Goal: Use online tool/utility: Use online tool/utility

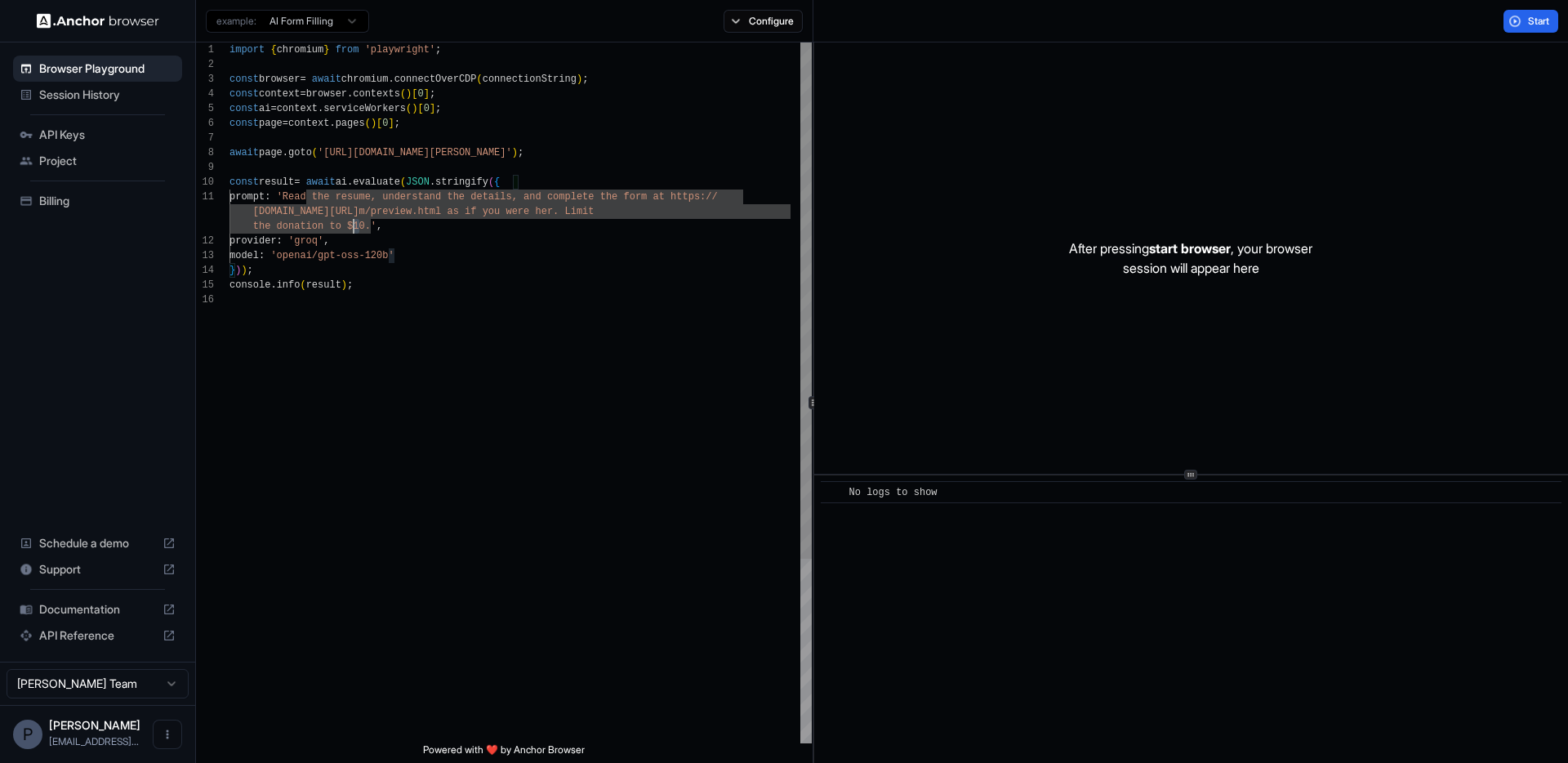
scroll to position [14, 0]
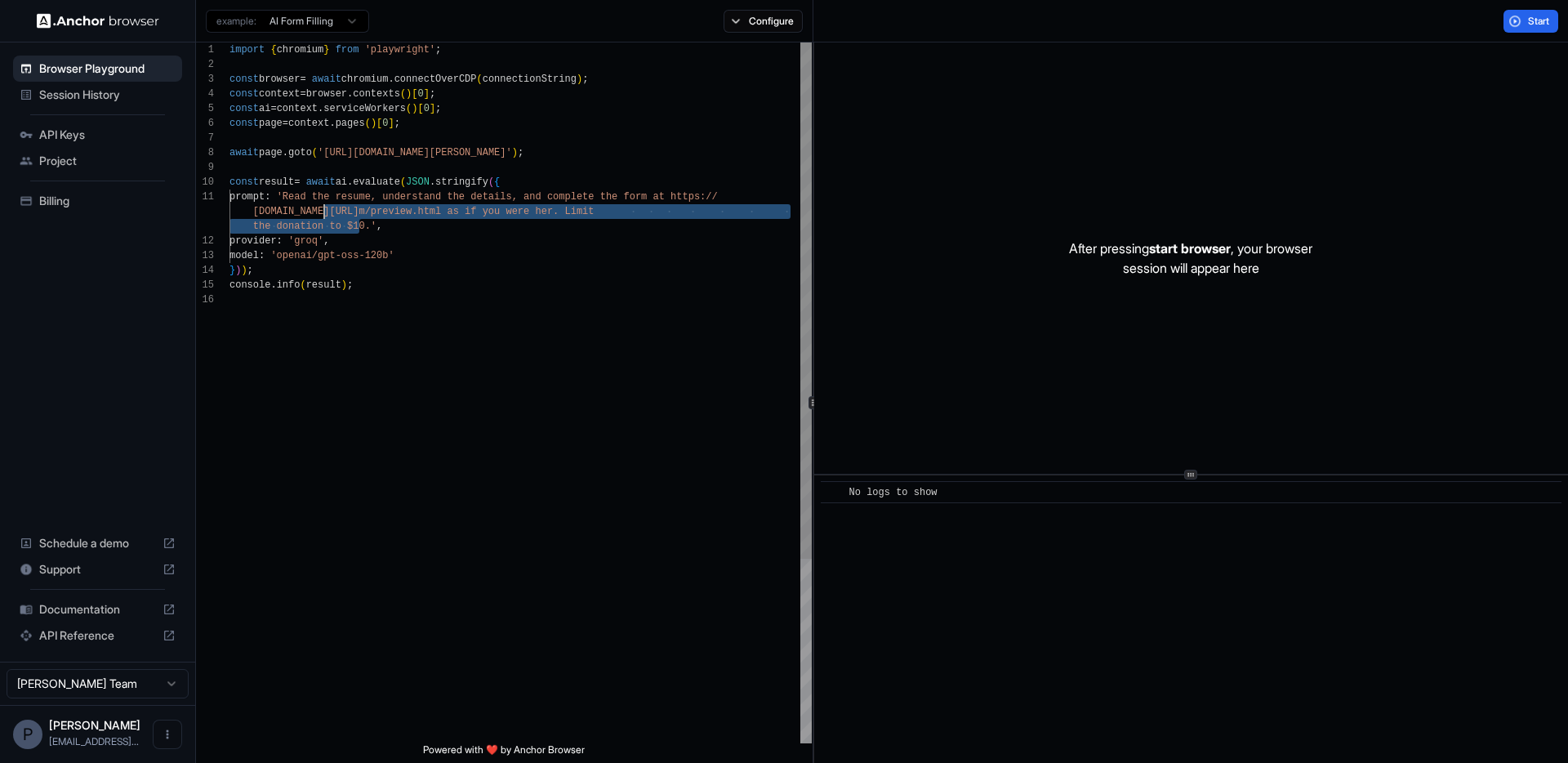
drag, startPoint x: 362, startPoint y: 224, endPoint x: 326, endPoint y: 207, distance: 39.8
click at [326, 207] on div "import { chromium } from 'playwright' ; const browser = await chromium . connec…" at bounding box center [520, 518] width 582 height 951
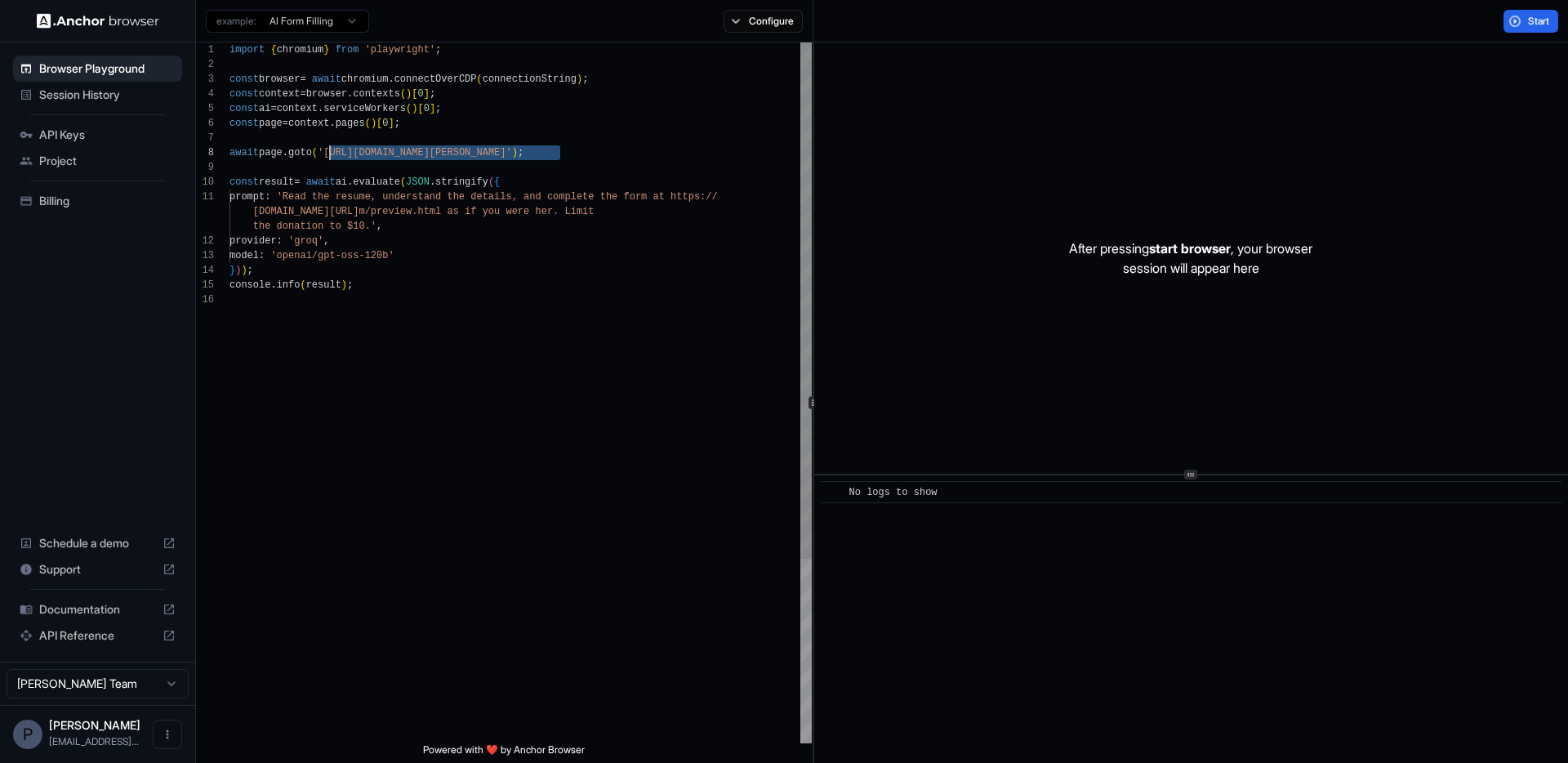
drag, startPoint x: 562, startPoint y: 153, endPoint x: 331, endPoint y: 153, distance: 231.0
click at [331, 153] on div "import { chromium } from 'playwright' ; const browser = await chromium . connec…" at bounding box center [520, 518] width 582 height 951
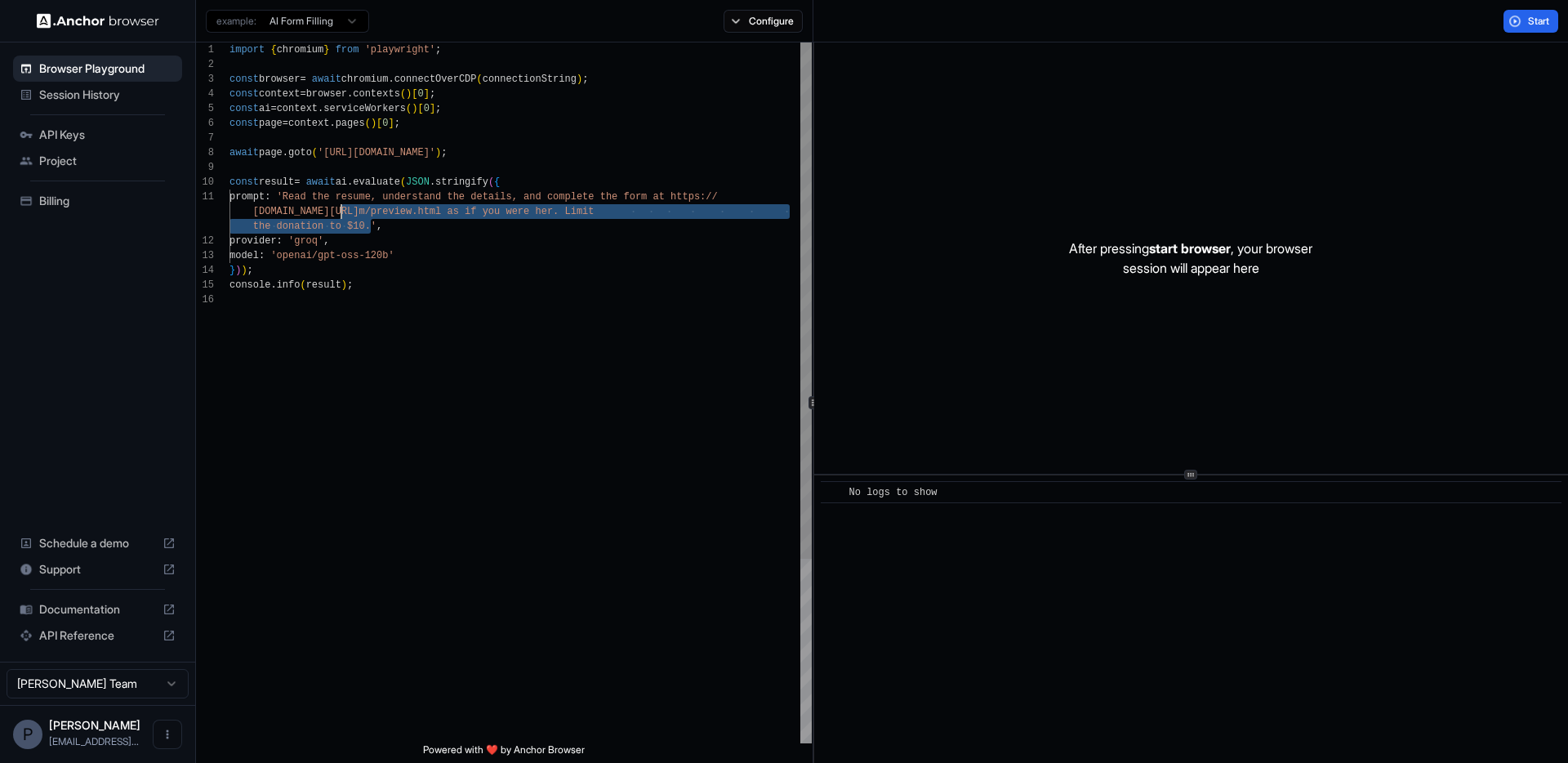
scroll to position [0, 0]
drag, startPoint x: 369, startPoint y: 228, endPoint x: 306, endPoint y: 199, distance: 69.4
click at [306, 199] on div "import { chromium } from 'playwright' ; const browser = await chromium . connec…" at bounding box center [520, 518] width 582 height 951
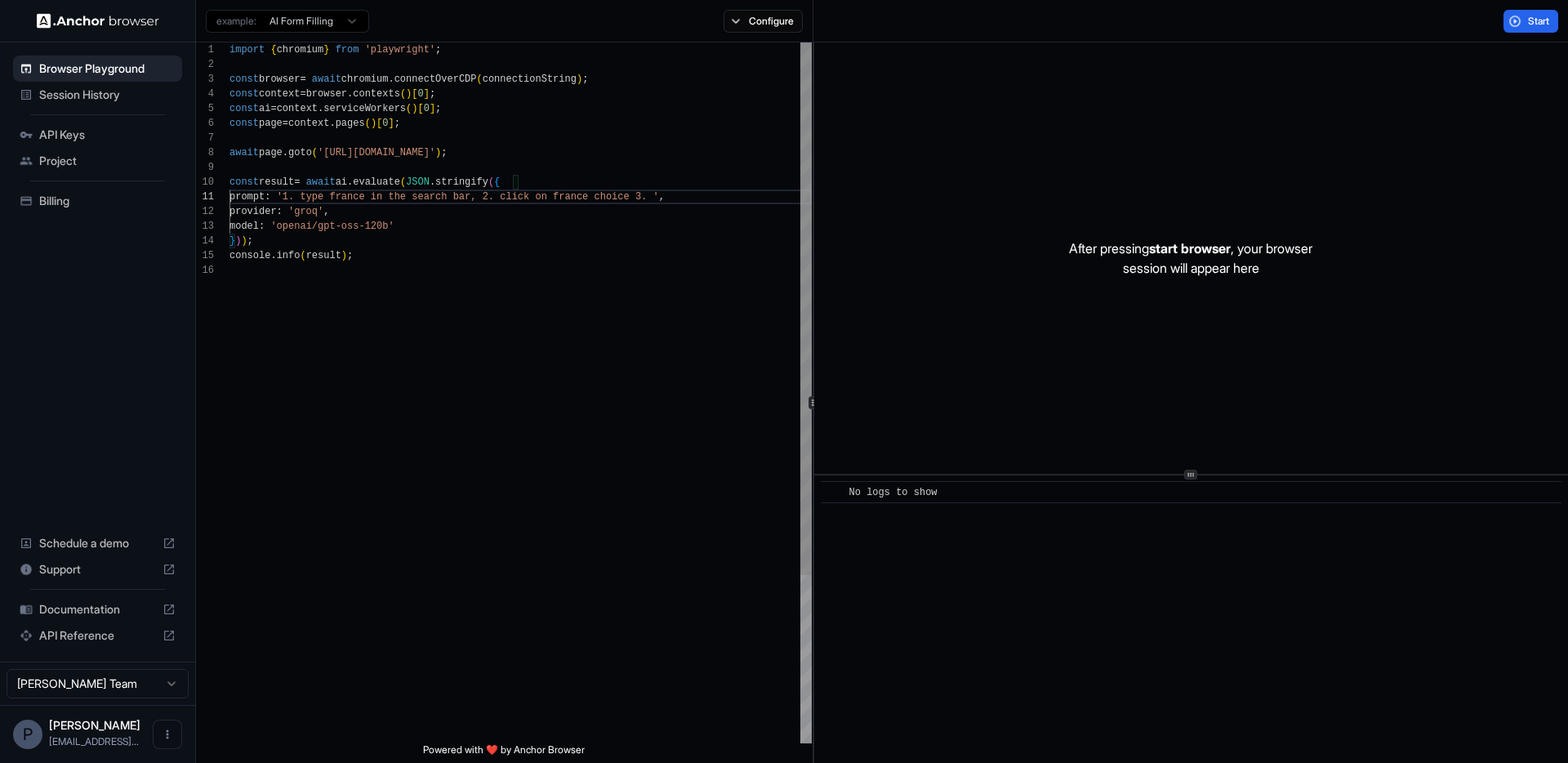
click at [302, 199] on div "import { chromium } from 'playwright' ; const browser = await chromium . connec…" at bounding box center [520, 503] width 582 height 922
click at [306, 194] on div "import { chromium } from 'playwright' ; const browser = await chromium . connec…" at bounding box center [520, 503] width 582 height 922
click at [367, 212] on div "import { chromium } from 'playwright' ; const browser = await chromium . connec…" at bounding box center [520, 511] width 582 height 936
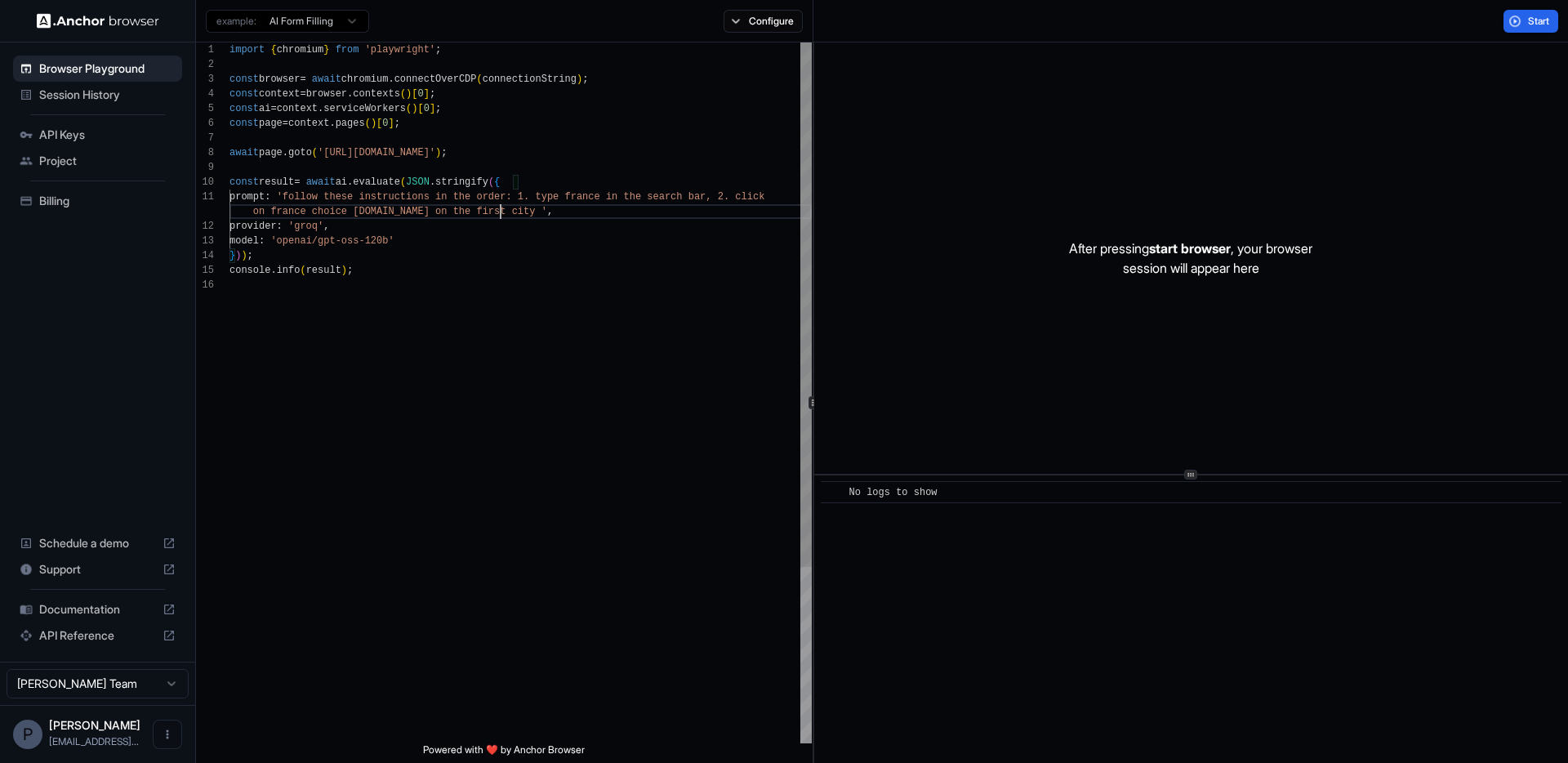
click at [382, 198] on div "import { chromium } from 'playwright' ; const browser = await chromium . connec…" at bounding box center [520, 511] width 582 height 936
click at [377, 200] on div "import { chromium } from 'playwright' ; const browser = await chromium . connec…" at bounding box center [520, 511] width 582 height 936
click at [483, 229] on div "import { chromium } from 'playwright' ; const browser = await chromium . connec…" at bounding box center [520, 511] width 582 height 936
click at [753, 17] on button "Configure" at bounding box center [763, 21] width 79 height 23
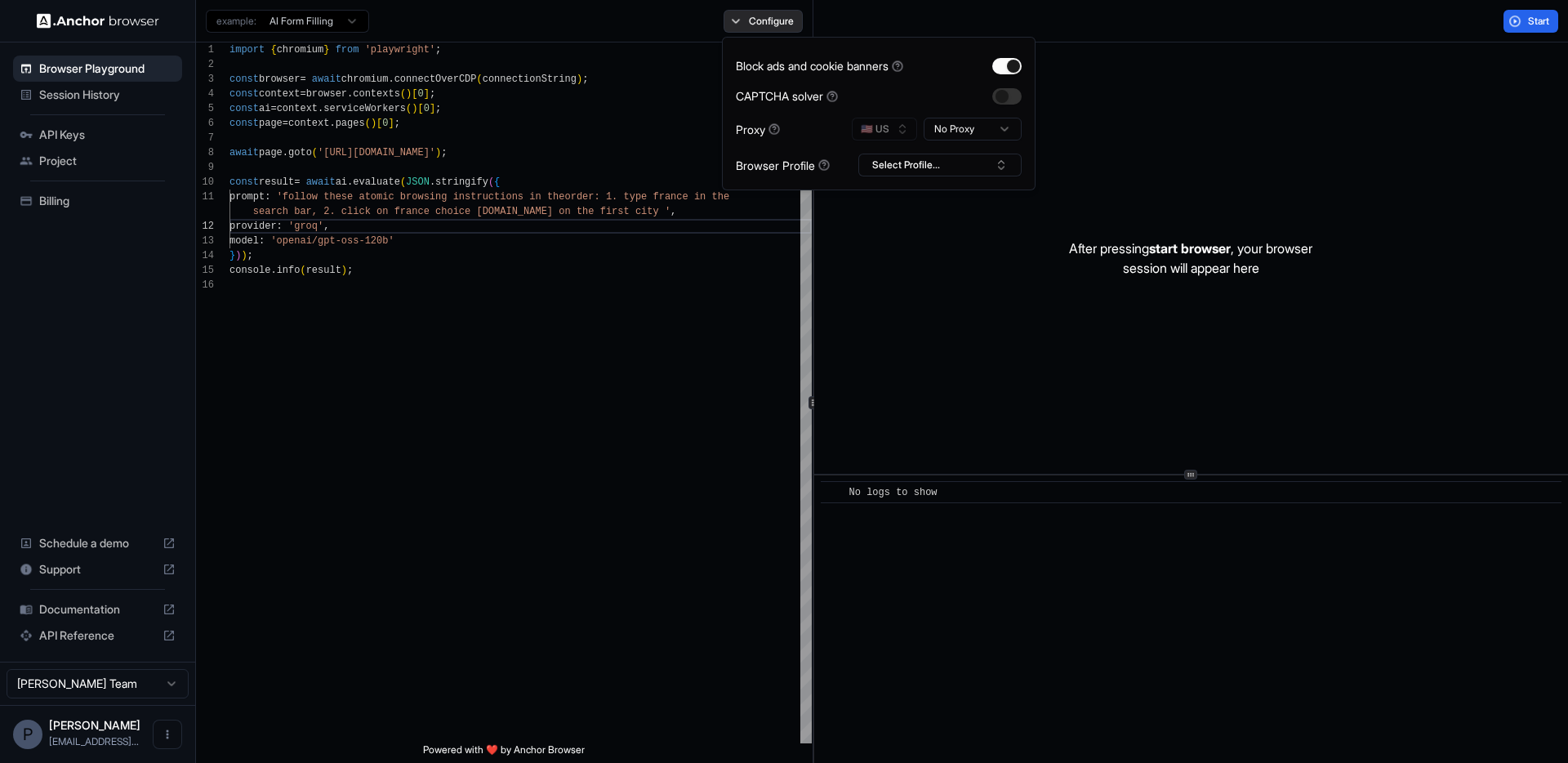
click at [753, 17] on button "Configure" at bounding box center [763, 21] width 79 height 23
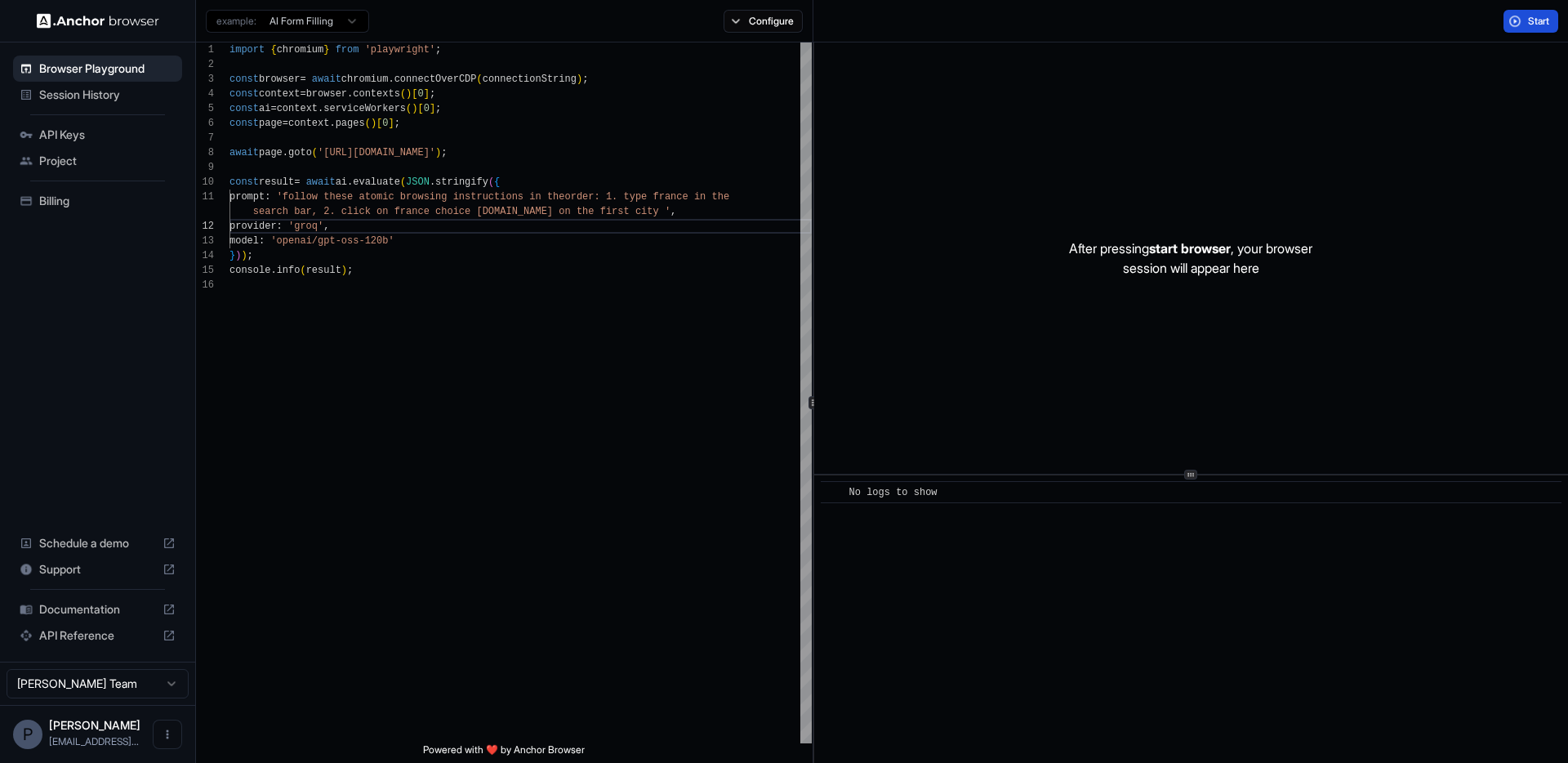
click at [1512, 19] on button "Start" at bounding box center [1531, 21] width 55 height 23
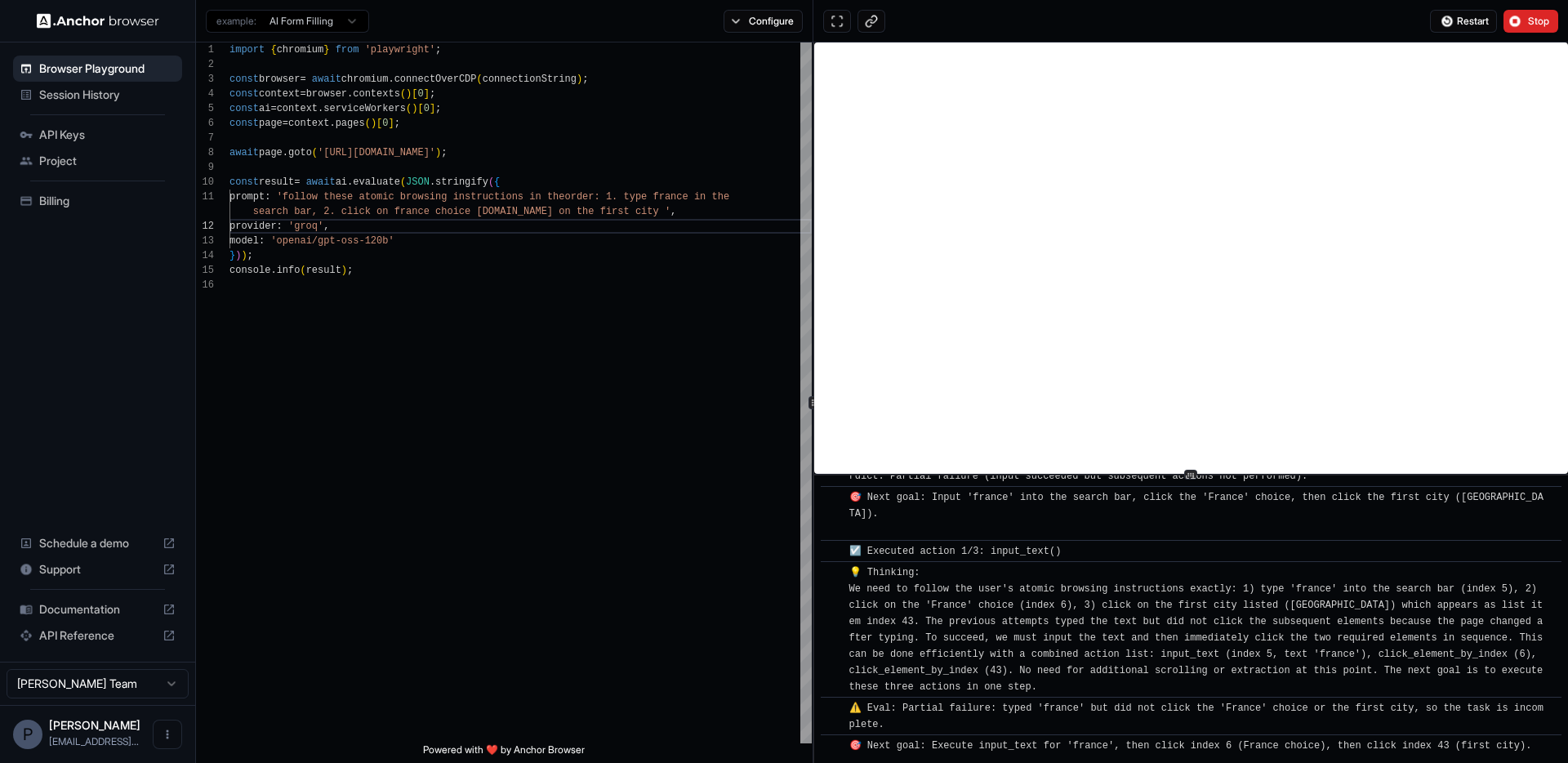
scroll to position [448, 0]
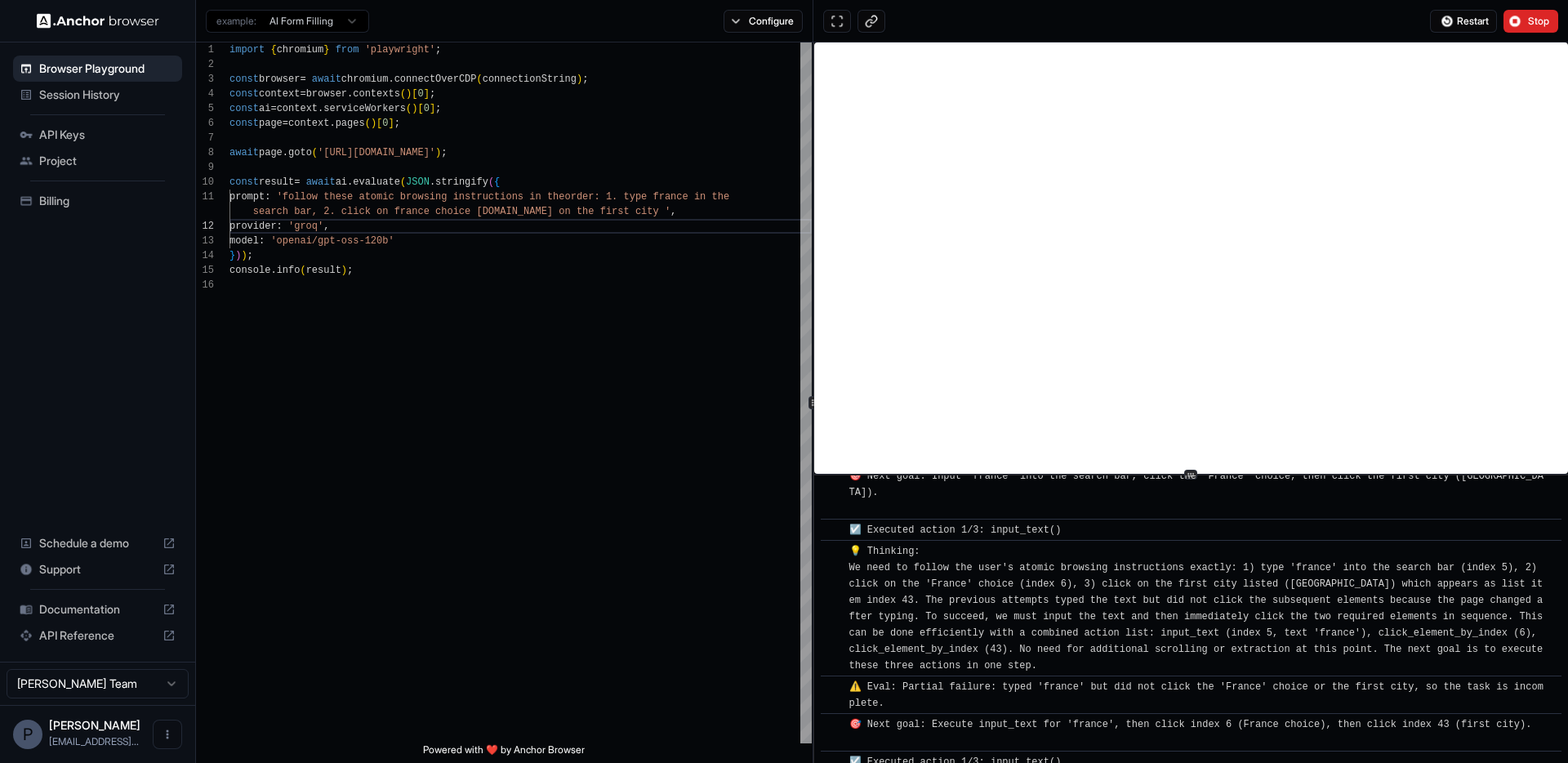
click at [329, 19] on html "Browser Playground Session History API Keys Project Billing Schedule a demo Sup…" at bounding box center [784, 382] width 1568 height 763
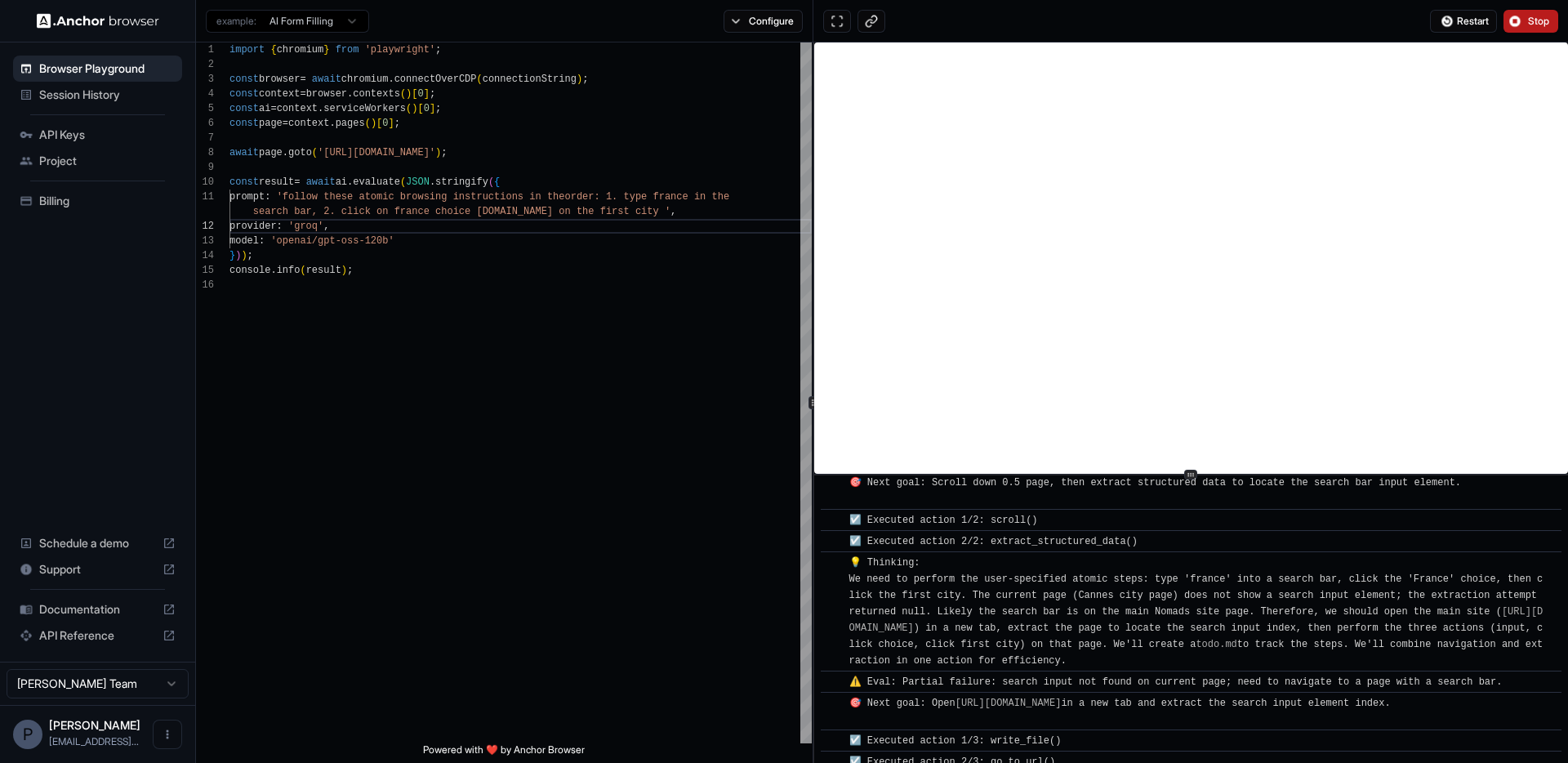
scroll to position [953, 0]
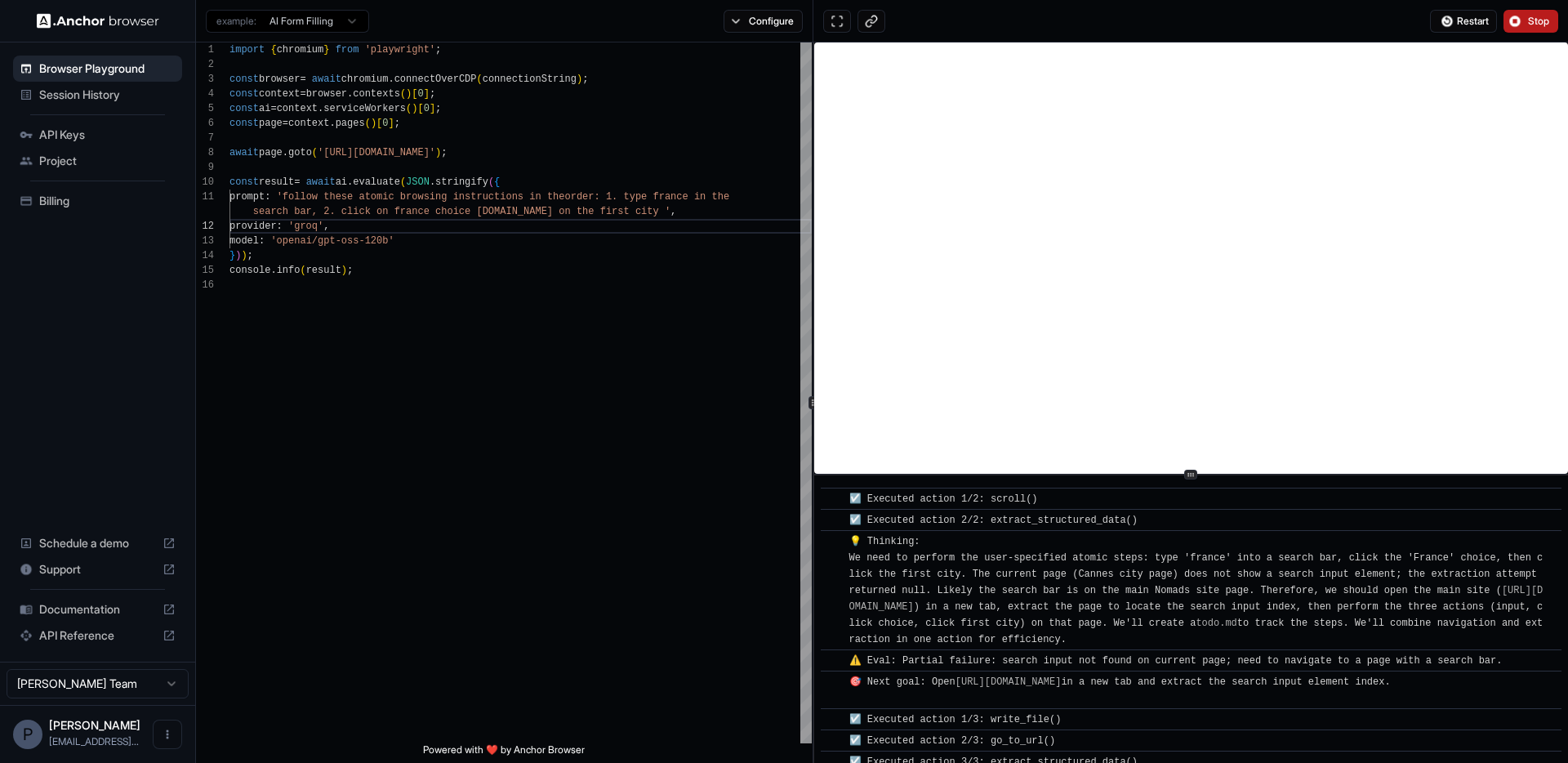
click at [1521, 29] on button "Stop" at bounding box center [1531, 21] width 55 height 23
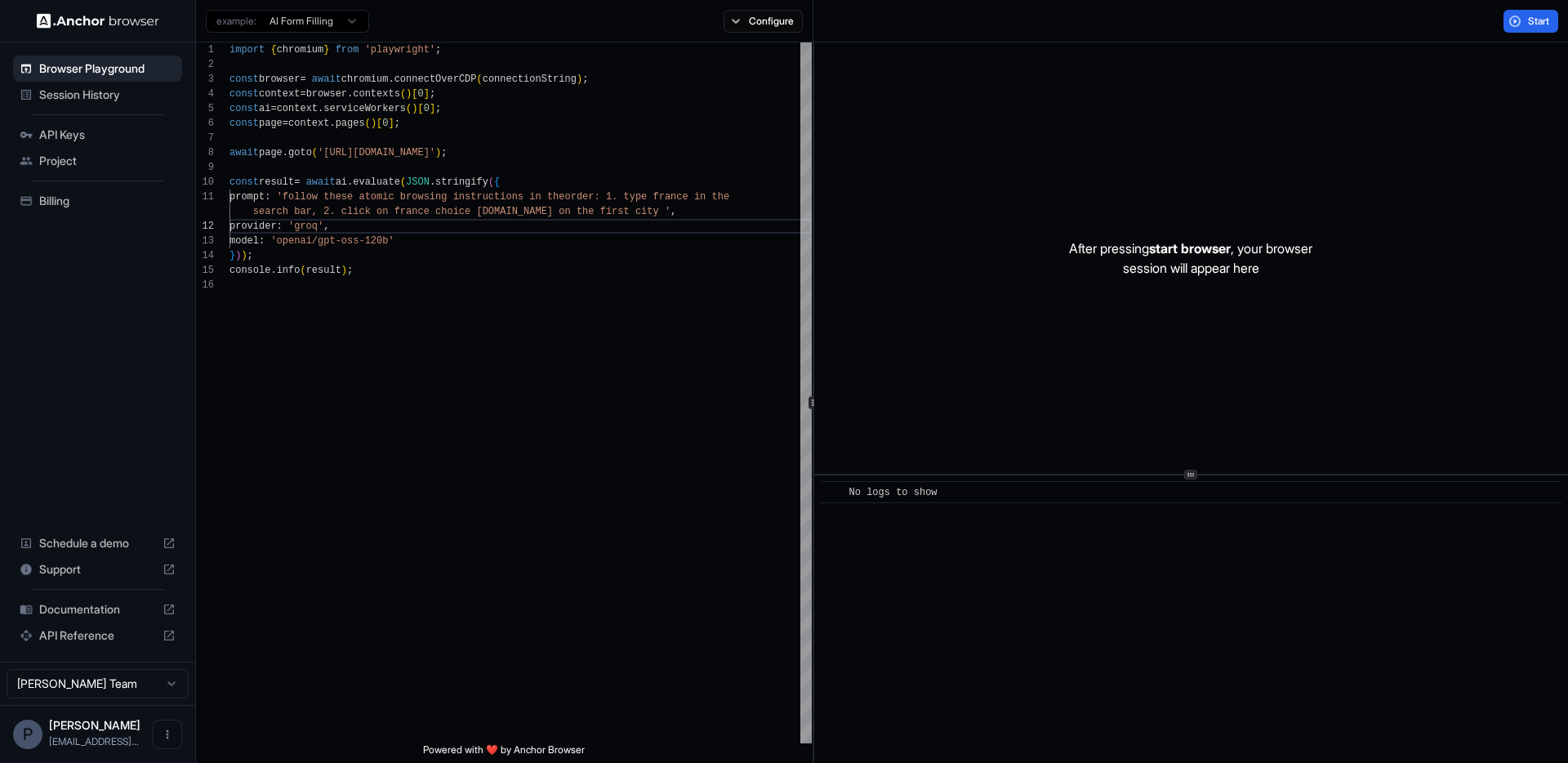
click at [169, 614] on icon at bounding box center [169, 610] width 10 height 10
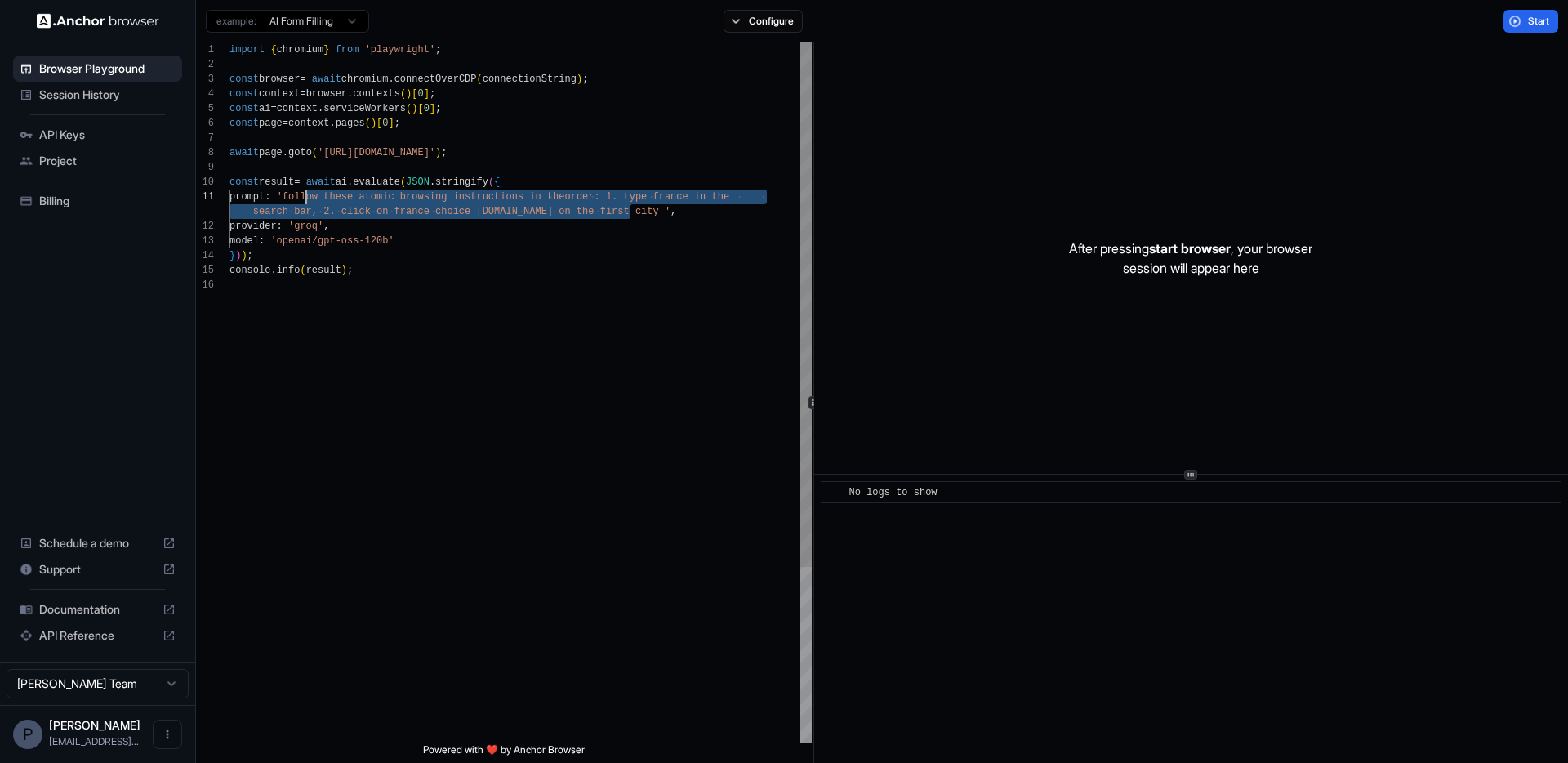
drag, startPoint x: 629, startPoint y: 212, endPoint x: 308, endPoint y: 194, distance: 321.5
click at [308, 194] on div "const result = await ai . evaluate ( JSON . stringify ( { prompt : 'follow thes…" at bounding box center [520, 511] width 582 height 936
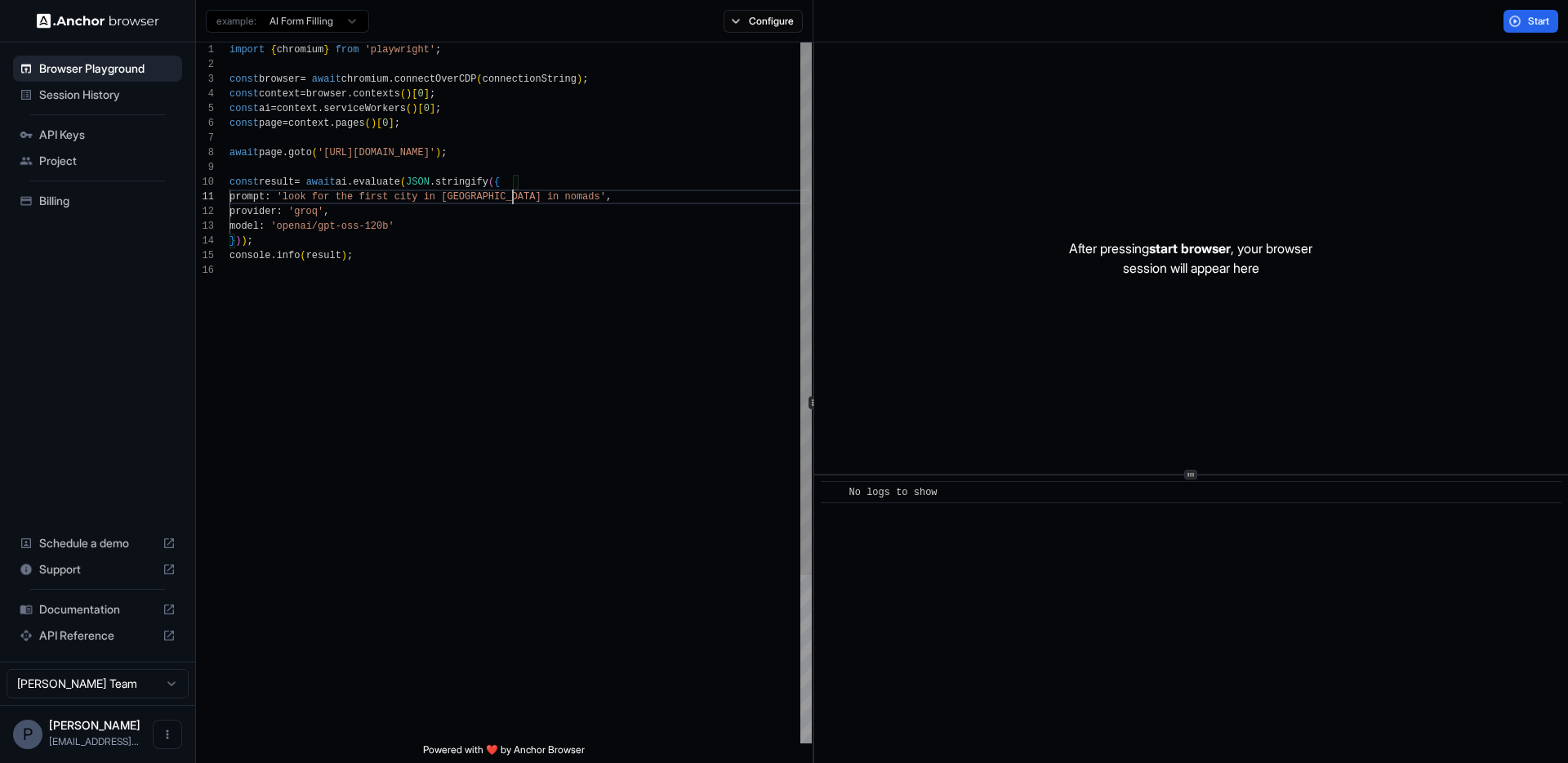
click at [511, 194] on div "const result = await ai . evaluate ( JSON . stringify ( { prompt : 'look for th…" at bounding box center [520, 503] width 582 height 922
click at [305, 192] on div "const result = await ai . evaluate ( JSON . stringify ( { prompt : 'look for th…" at bounding box center [520, 503] width 582 height 922
click at [559, 202] on div "const result = await ai . evaluate ( JSON . stringify ( { prompt : 'look for th…" at bounding box center [520, 503] width 582 height 922
click at [645, 327] on div "const result = await ai . evaluate ( JSON . stringify ( { prompt : 'look for th…" at bounding box center [520, 503] width 582 height 922
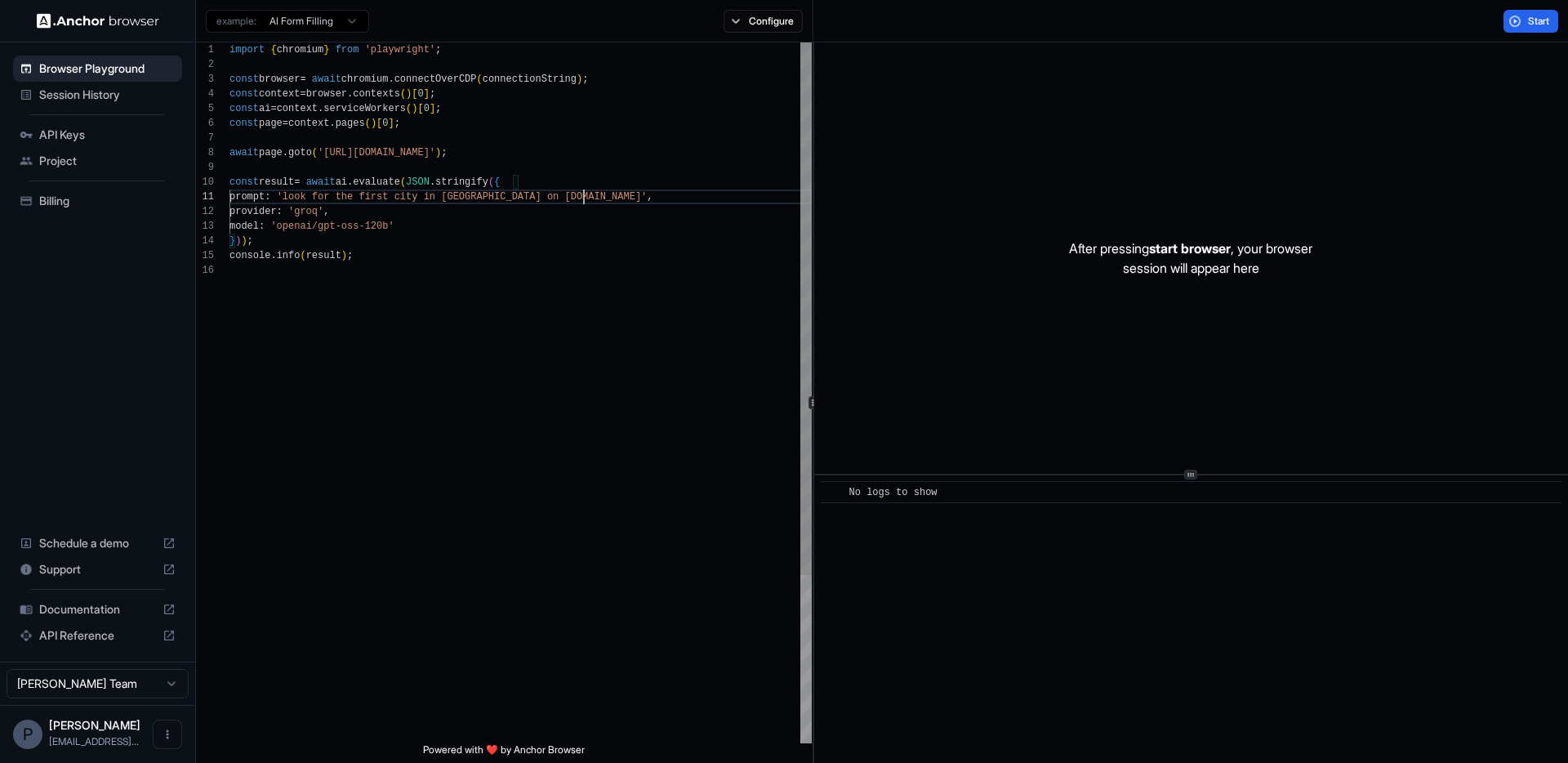
scroll to position [73, 0]
click at [1517, 32] on div "Start" at bounding box center [1191, 21] width 755 height 43
click at [1527, 27] on button "Start" at bounding box center [1531, 21] width 55 height 23
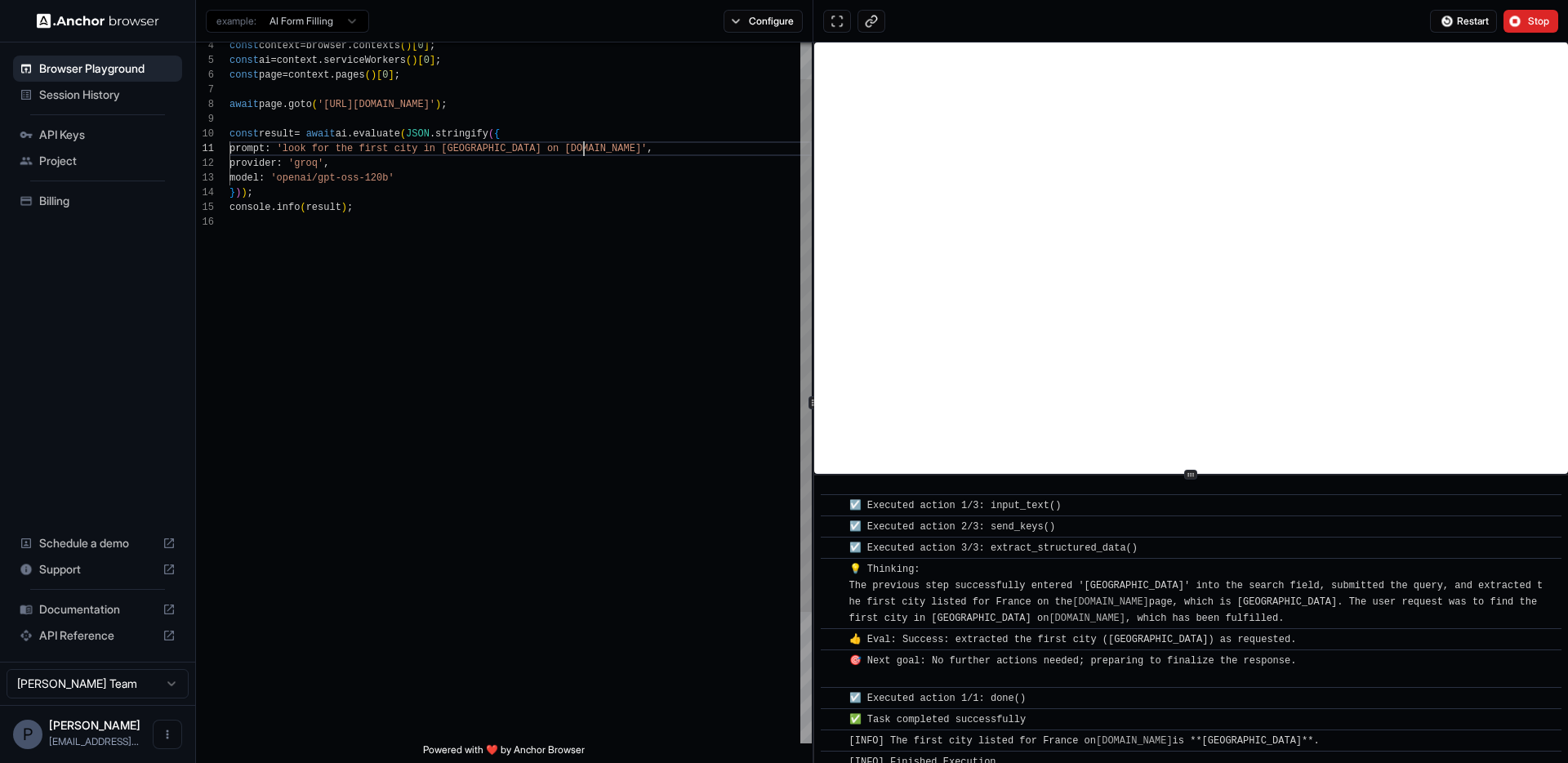
scroll to position [0, 0]
click at [583, 147] on div "const result = await ai . evaluate ( JSON . stringify ( { prompt : 'look for th…" at bounding box center [520, 455] width 582 height 922
click at [591, 150] on div "const result = await ai . evaluate ( JSON . stringify ( { prompt : 'look for th…" at bounding box center [520, 455] width 582 height 922
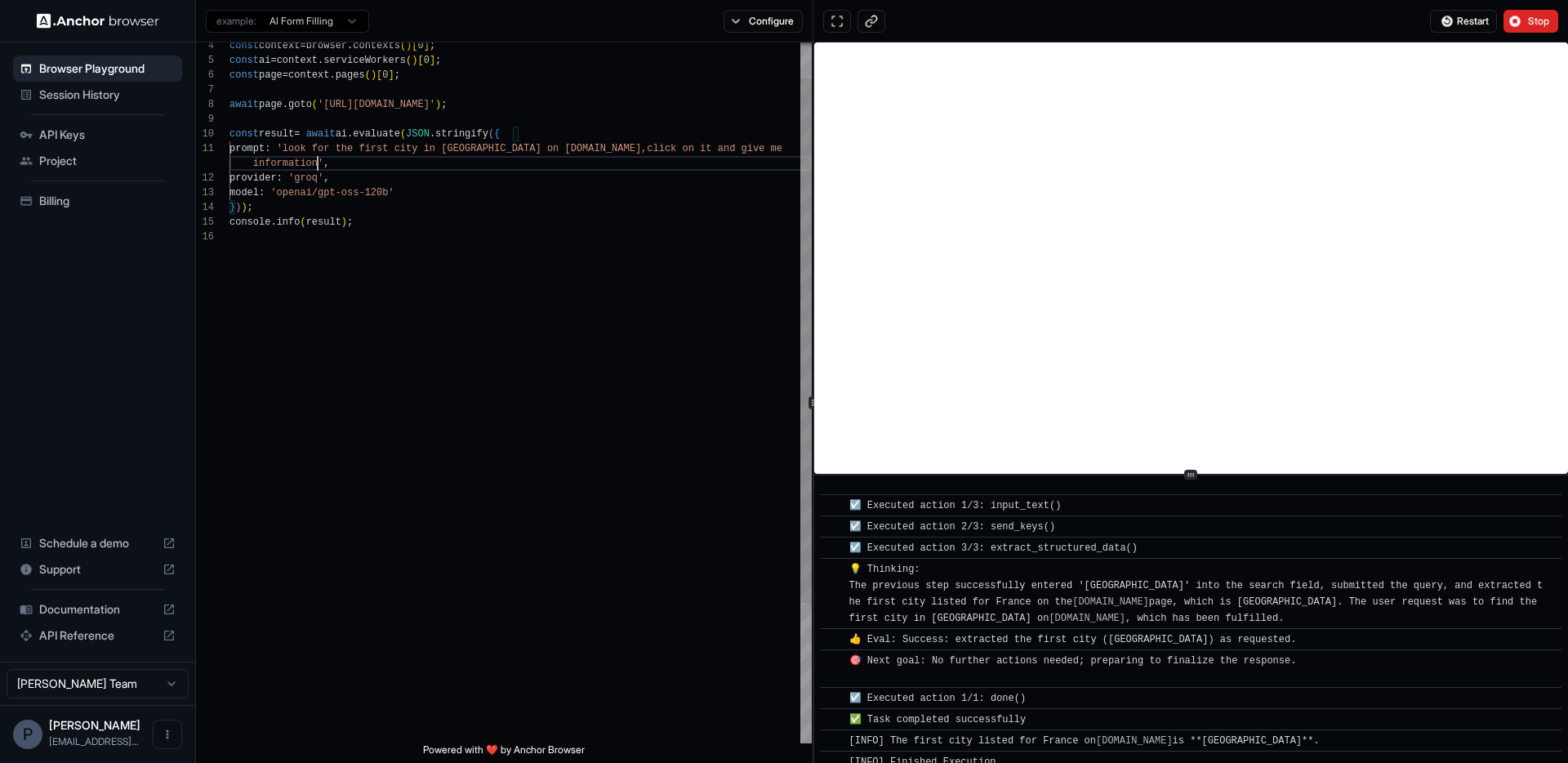
click at [319, 168] on div "const result = await ai . evaluate ( JSON . stringify ( { prompt : 'look for th…" at bounding box center [520, 462] width 582 height 936
type textarea "**********"
click at [1507, 23] on button "Stop" at bounding box center [1531, 21] width 55 height 23
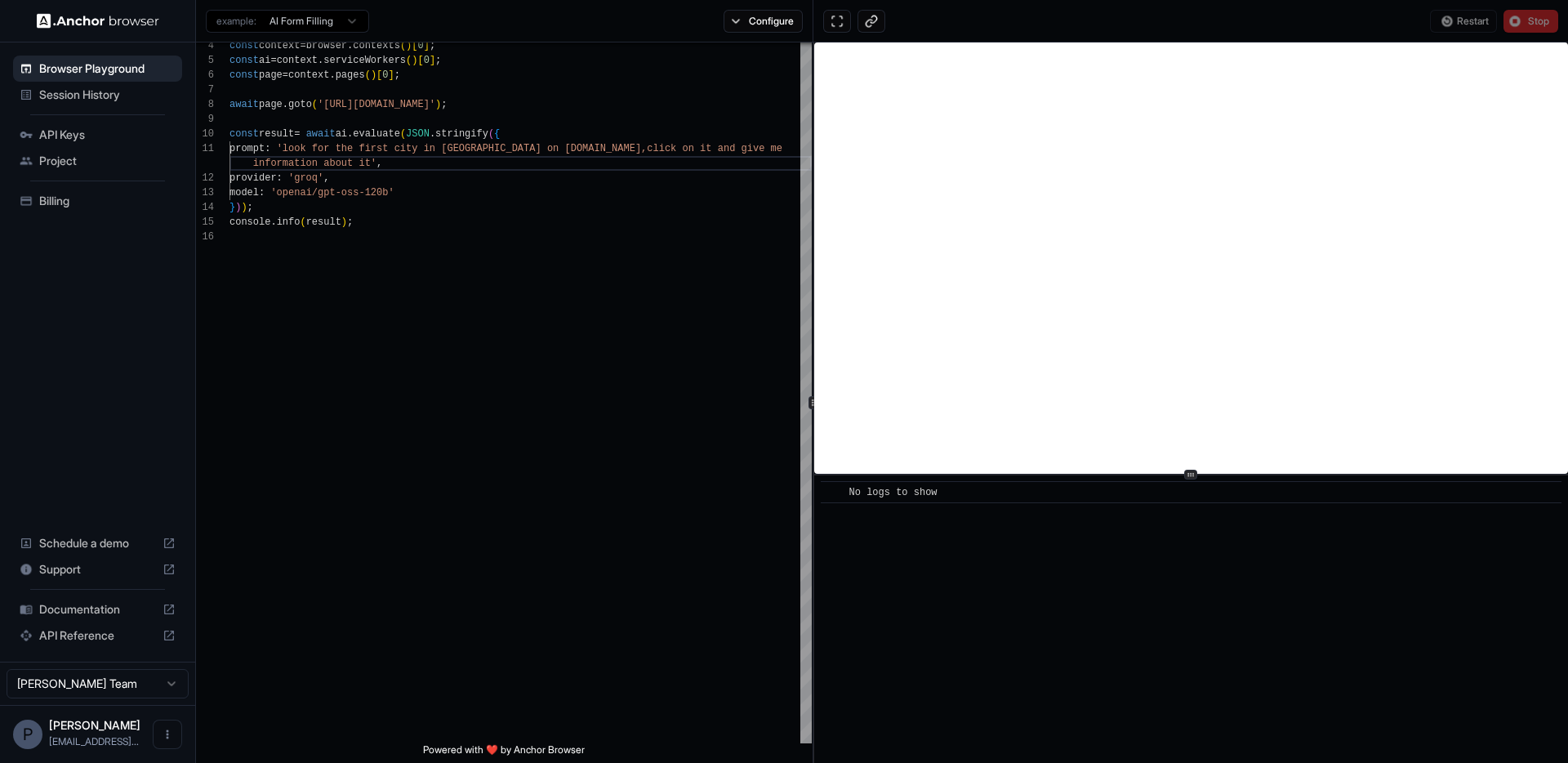
scroll to position [0, 0]
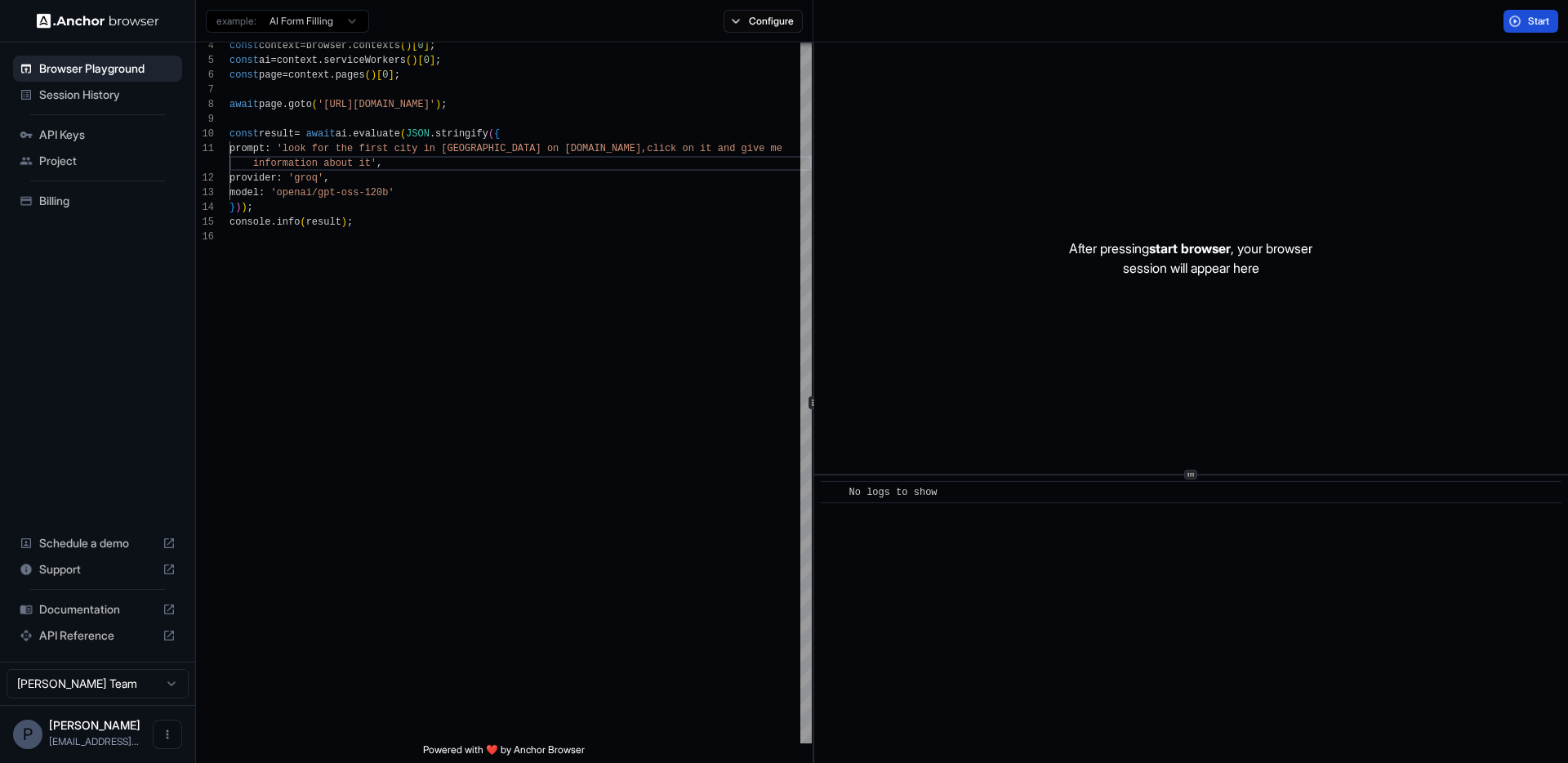
click at [1520, 22] on button "Start" at bounding box center [1531, 21] width 55 height 23
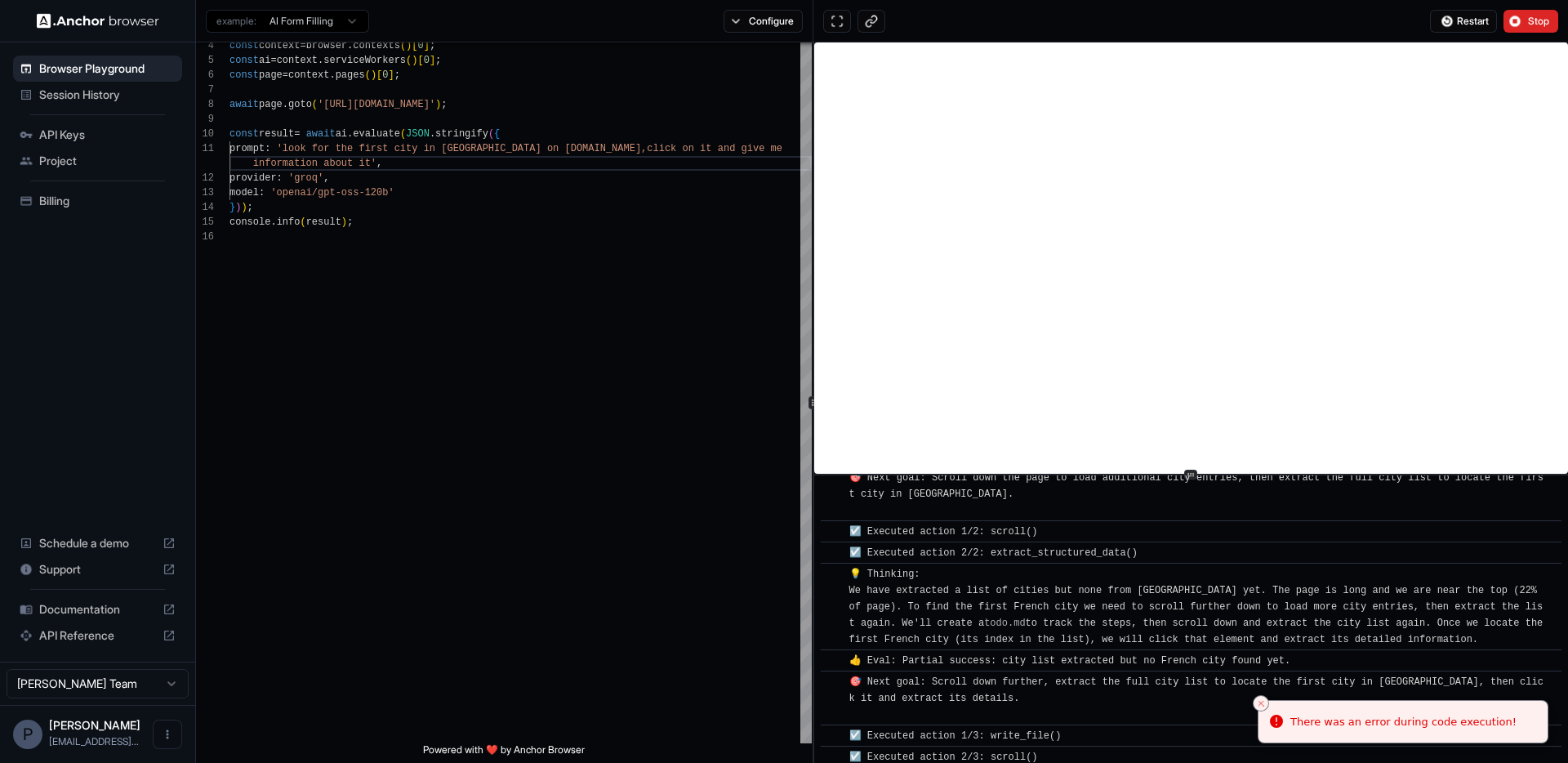
scroll to position [876, 0]
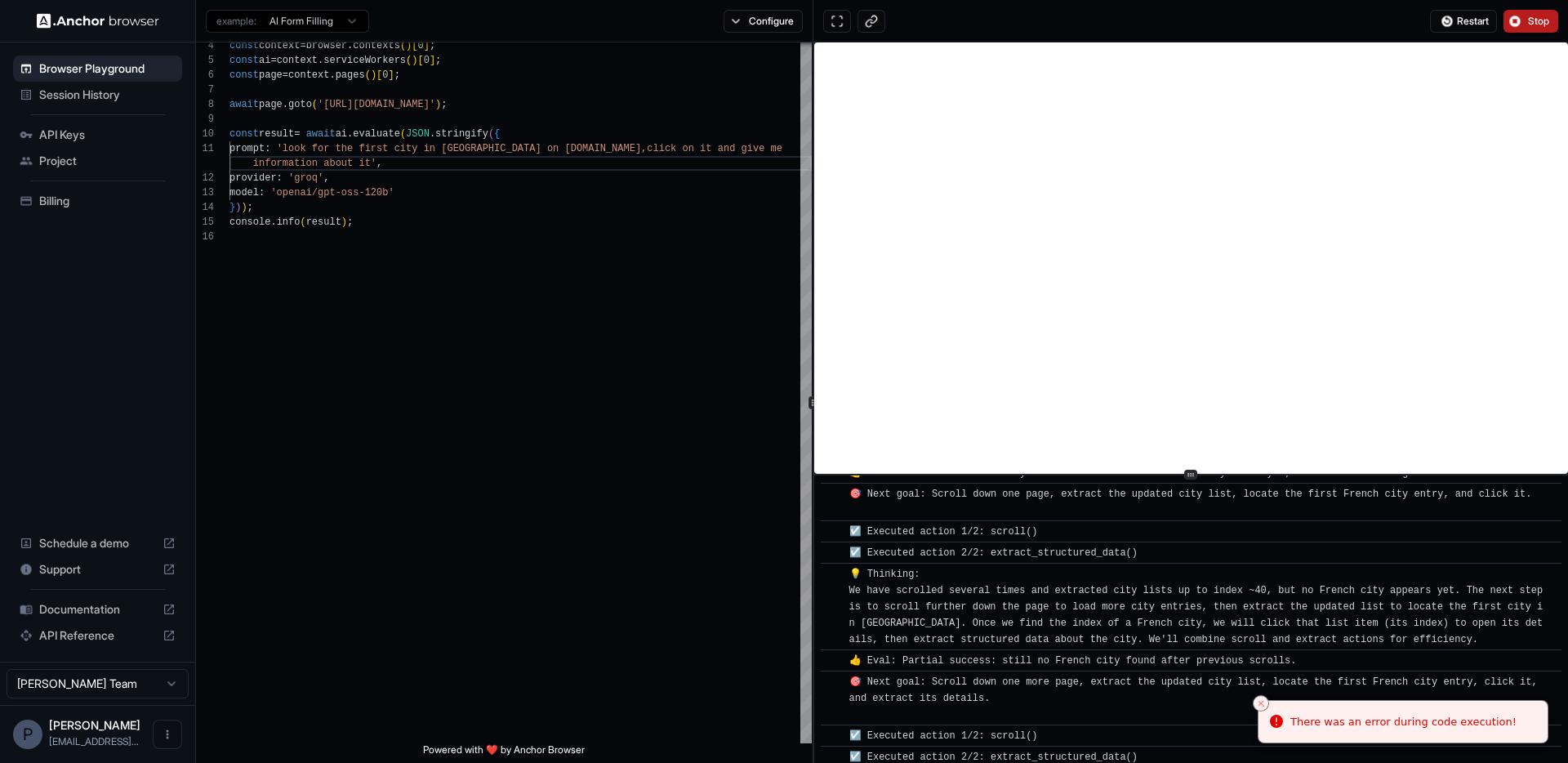
click at [1524, 31] on button "Stop" at bounding box center [1531, 21] width 55 height 23
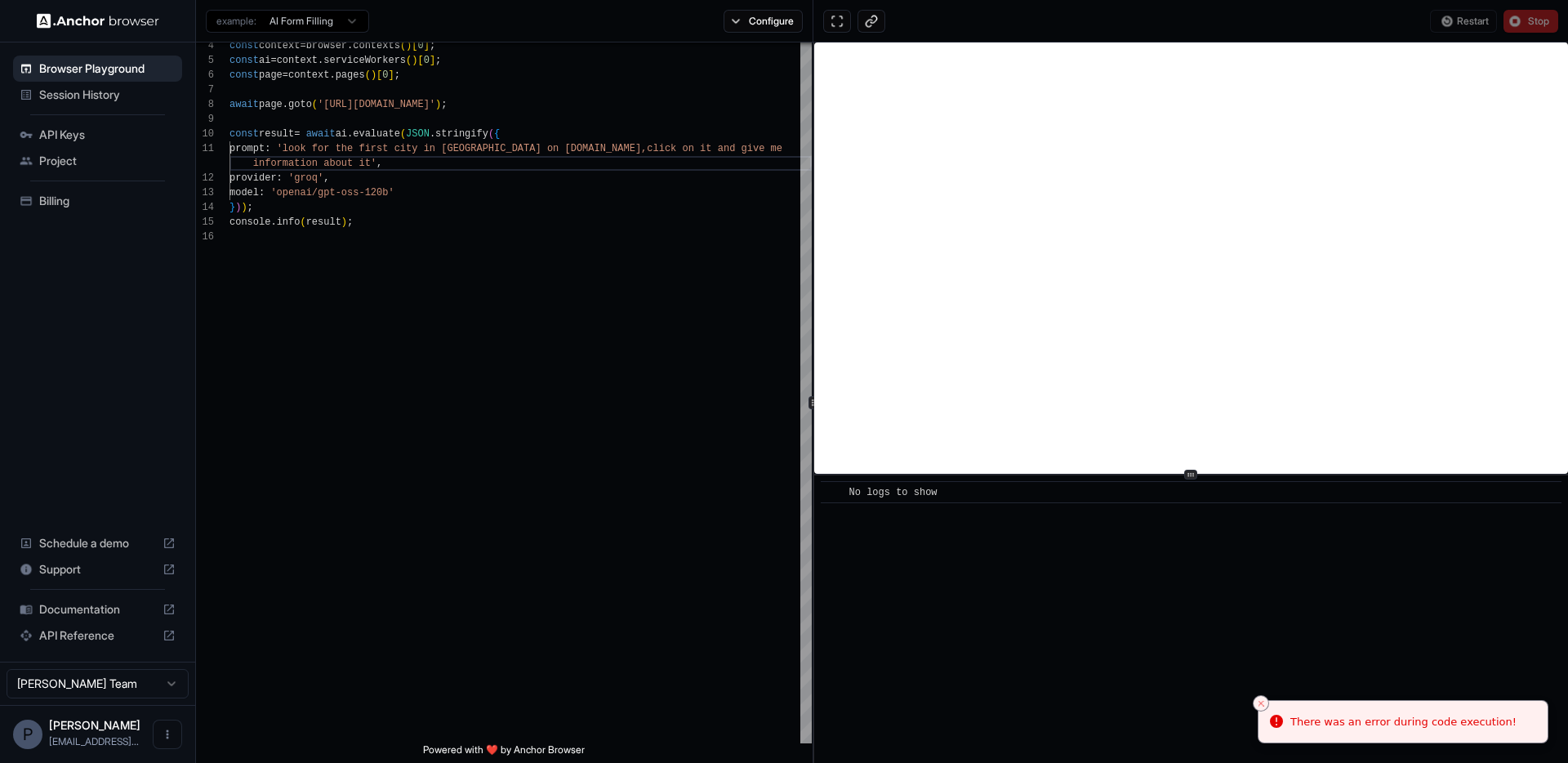
scroll to position [0, 0]
